Goal: Check status: Check status

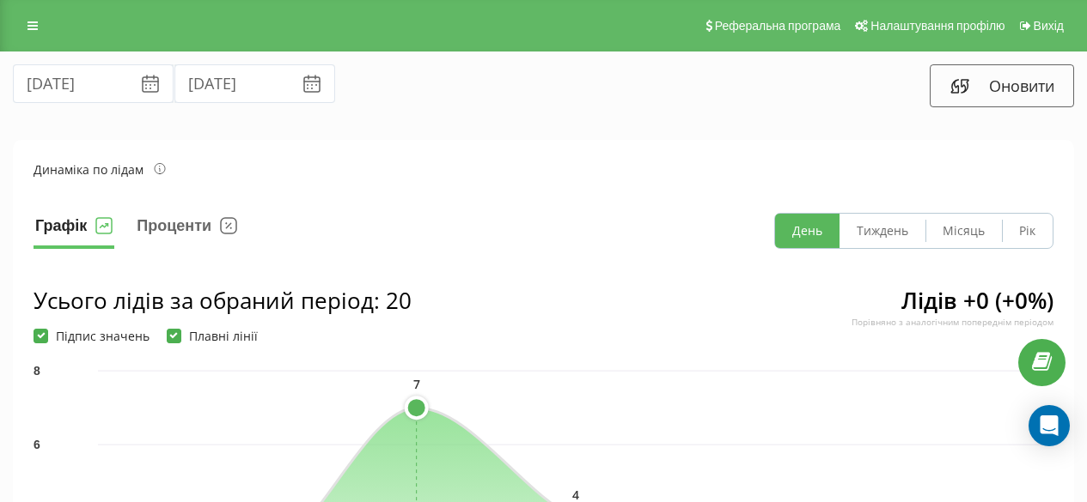
click at [140, 88] on icon at bounding box center [150, 84] width 21 height 21
click at [140, 84] on icon at bounding box center [150, 84] width 21 height 21
click at [140, 82] on icon at bounding box center [150, 84] width 21 height 21
click at [53, 78] on input "[DATE]" at bounding box center [93, 83] width 161 height 39
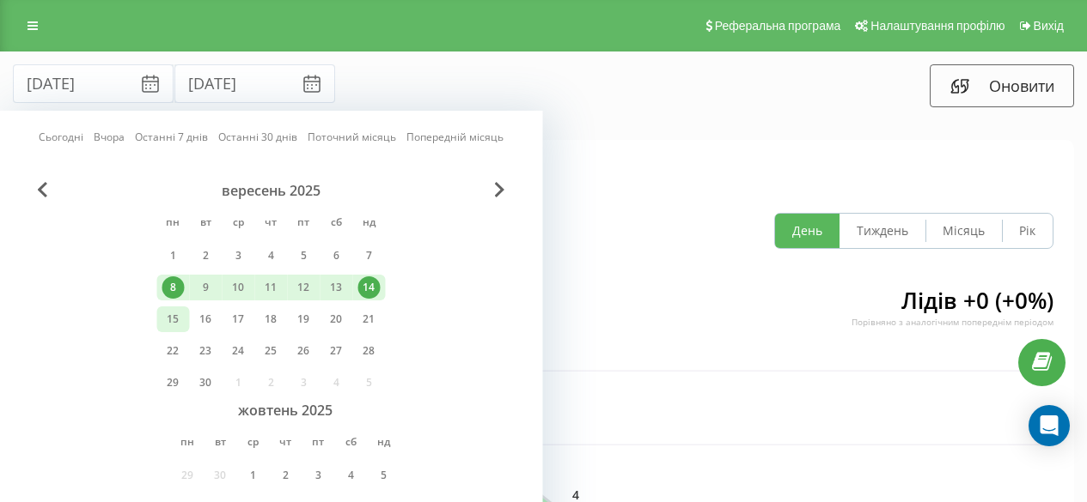
click at [172, 323] on div "15" at bounding box center [172, 319] width 22 height 22
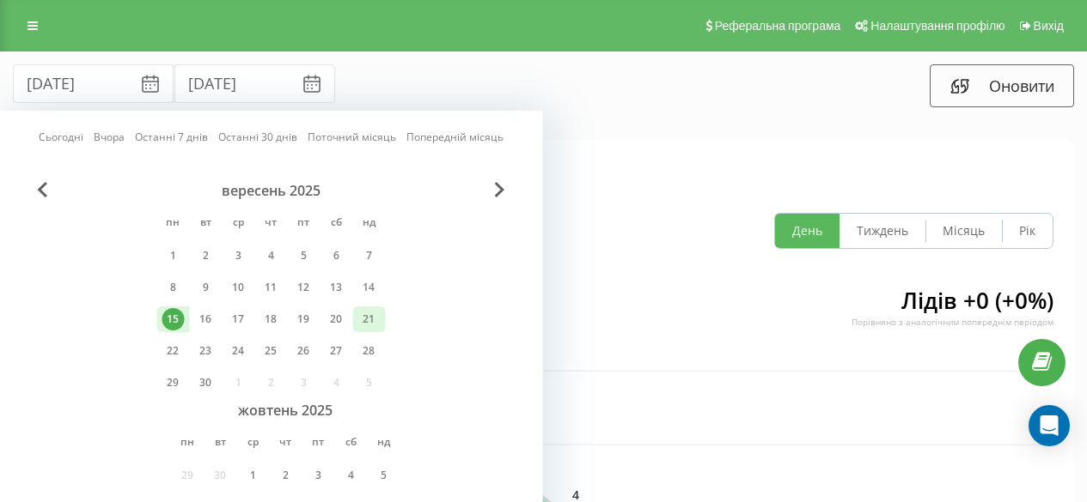
click at [368, 320] on div "21" at bounding box center [368, 319] width 22 height 22
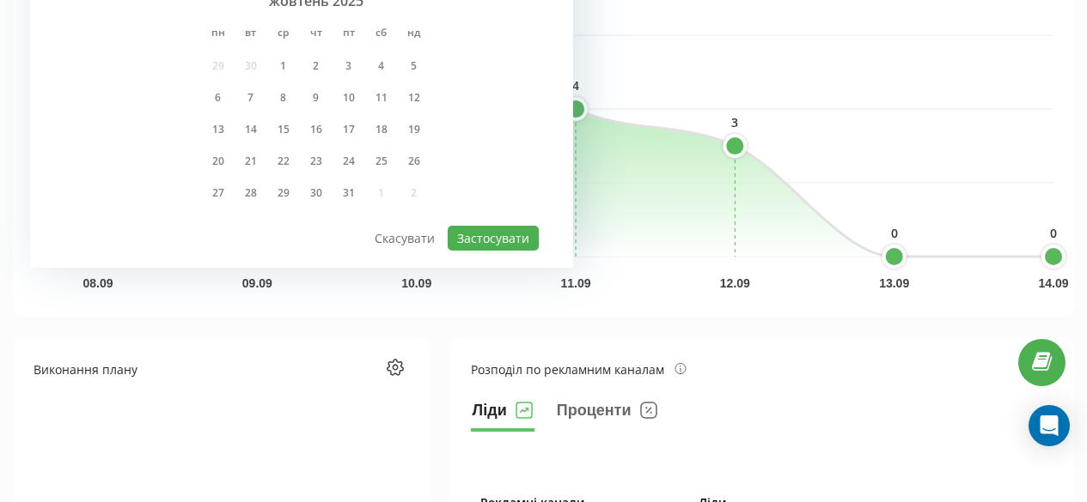
scroll to position [429, 0]
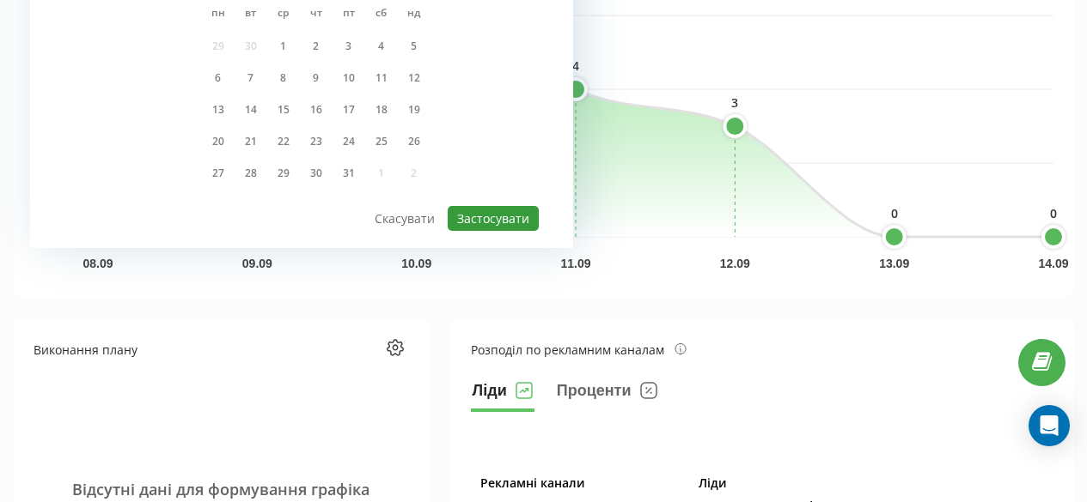
click at [492, 222] on button "Застосувати" at bounding box center [492, 218] width 91 height 25
type input "[DATE]"
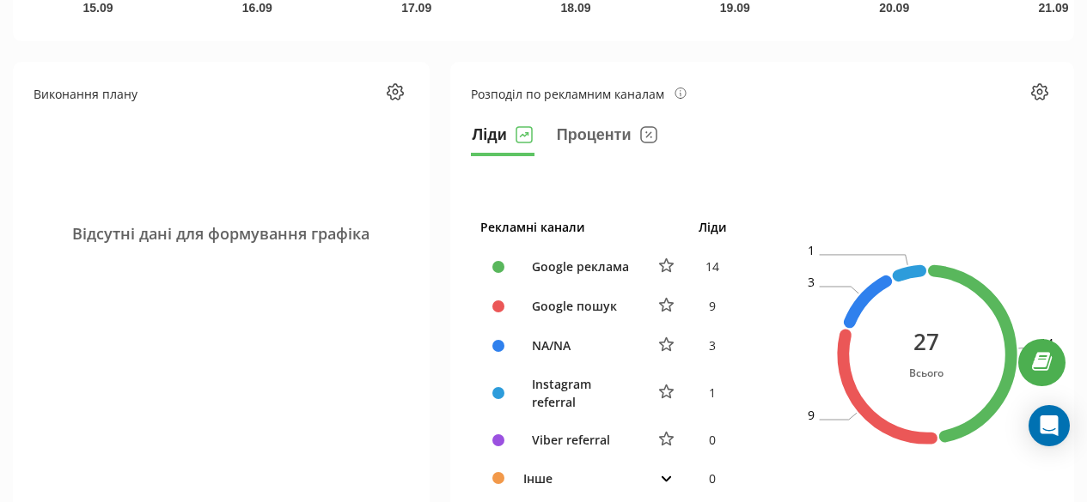
scroll to position [687, 0]
